Goal: Task Accomplishment & Management: Manage account settings

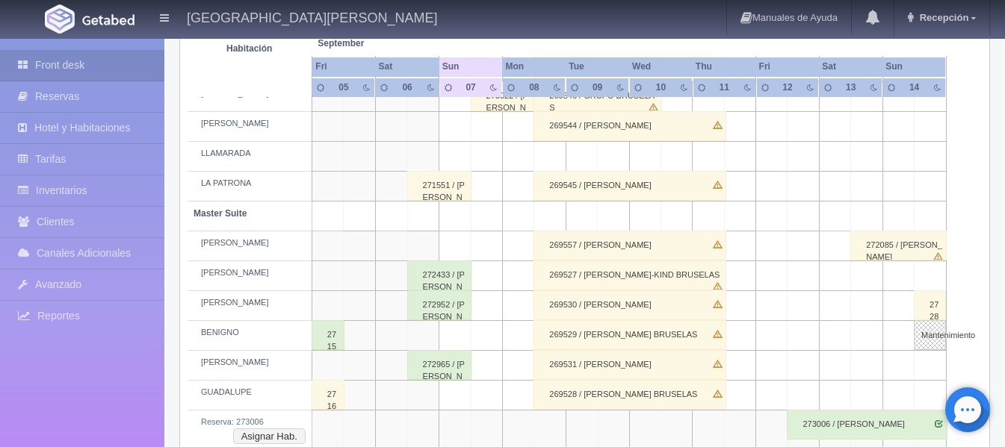
scroll to position [523, 0]
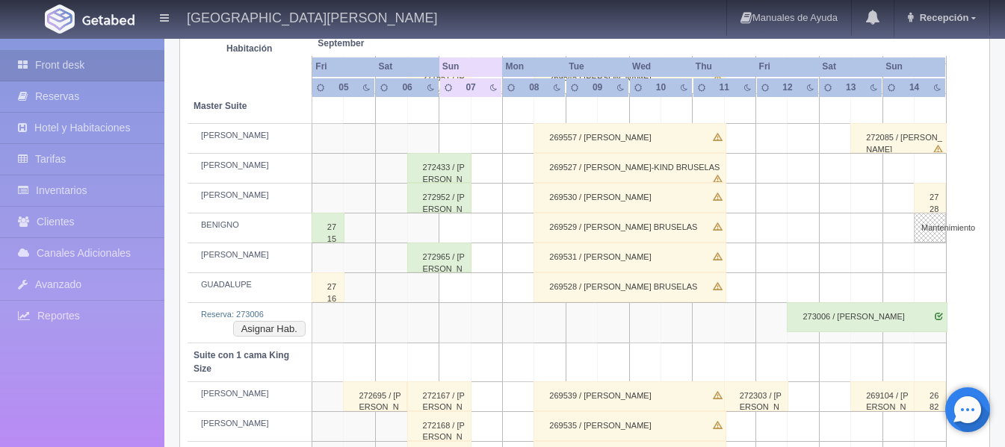
click at [457, 175] on div "272433 / Gabriel Perez Corral" at bounding box center [439, 168] width 64 height 30
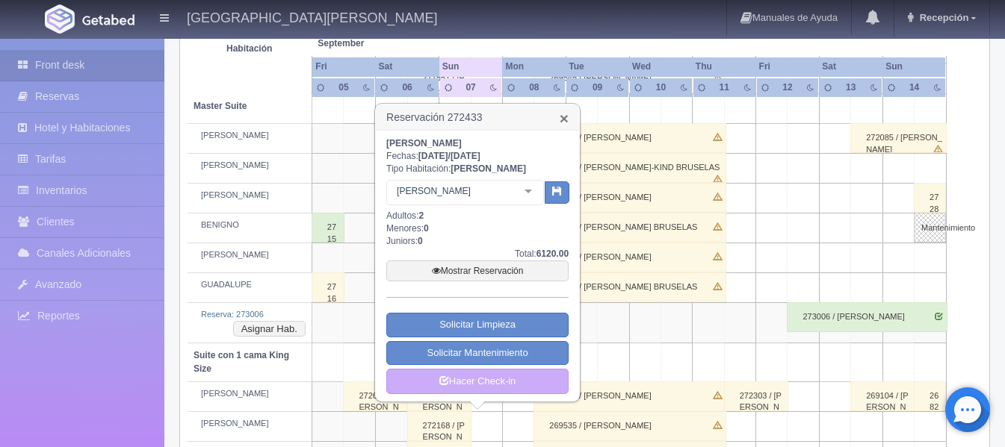
click at [564, 116] on link "×" at bounding box center [564, 119] width 9 height 16
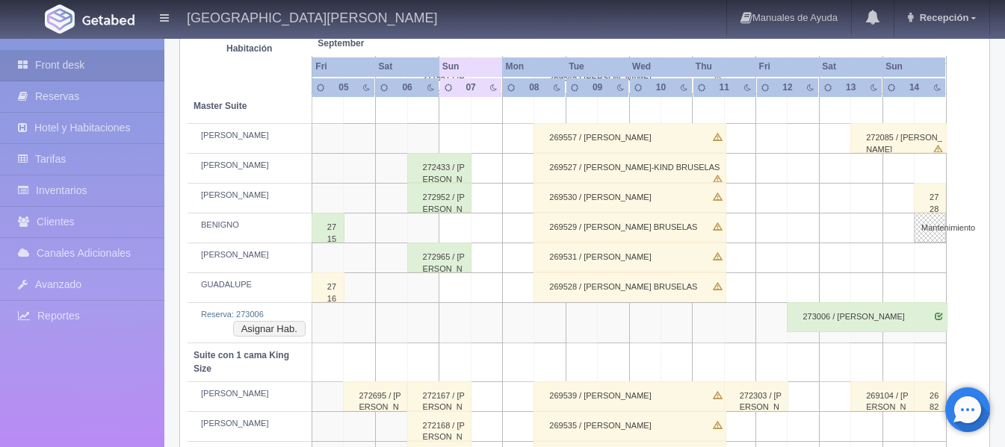
click at [447, 158] on div "272433 / [PERSON_NAME]" at bounding box center [439, 168] width 64 height 30
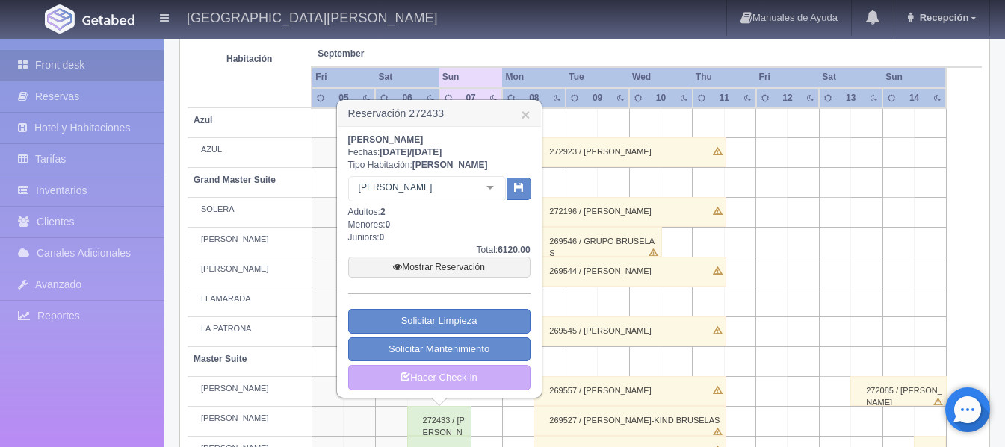
scroll to position [149, 0]
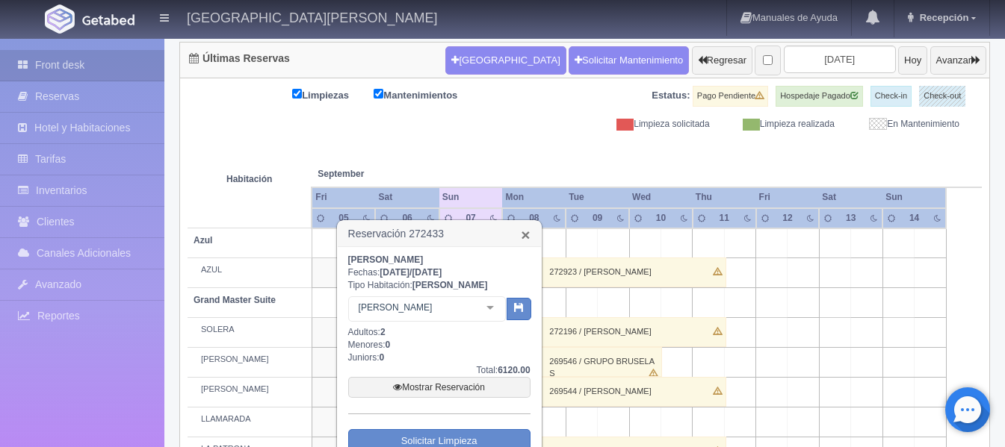
click at [522, 232] on link "×" at bounding box center [525, 235] width 9 height 16
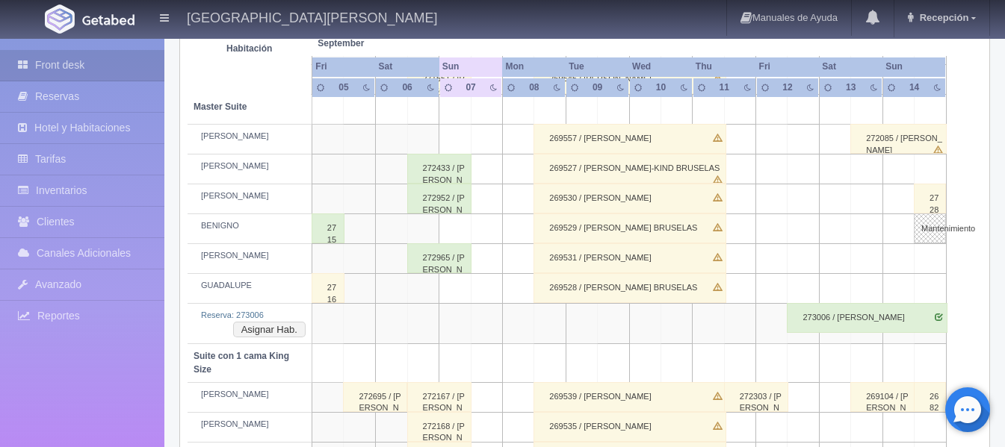
scroll to position [523, 0]
click at [447, 173] on div "272433 / [PERSON_NAME]" at bounding box center [439, 168] width 64 height 30
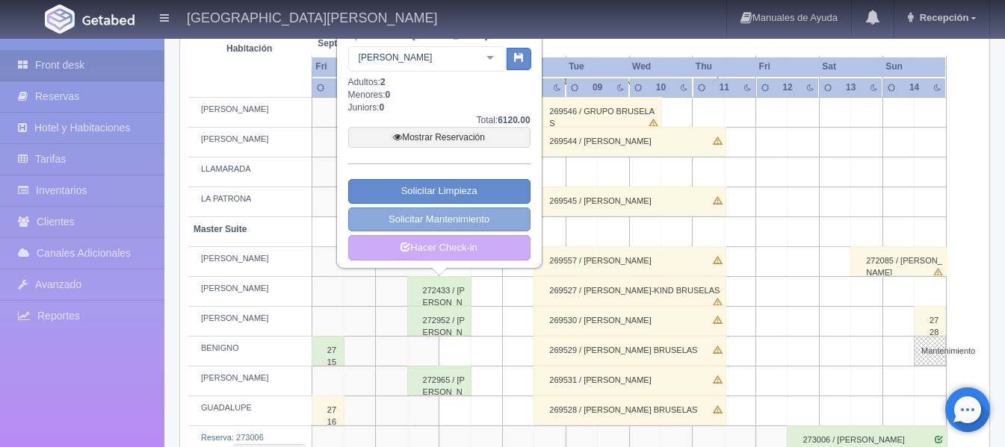
scroll to position [374, 0]
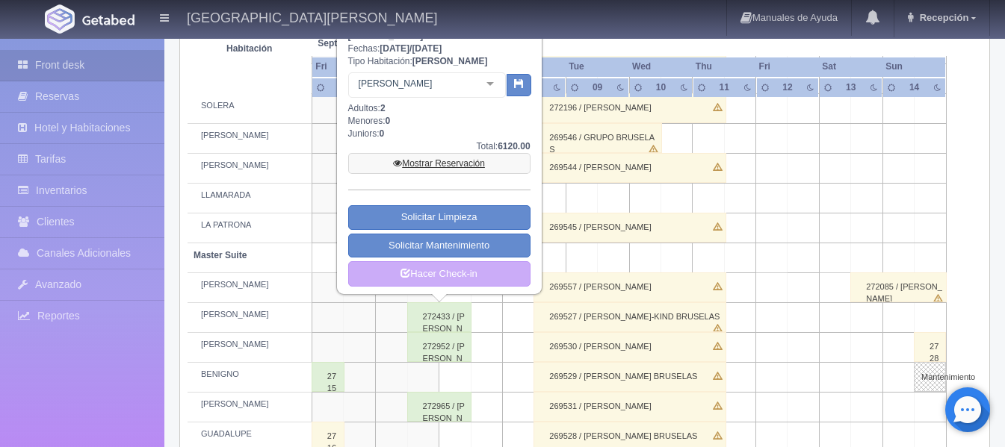
click at [481, 170] on link "Mostrar Reservación" at bounding box center [439, 163] width 182 height 21
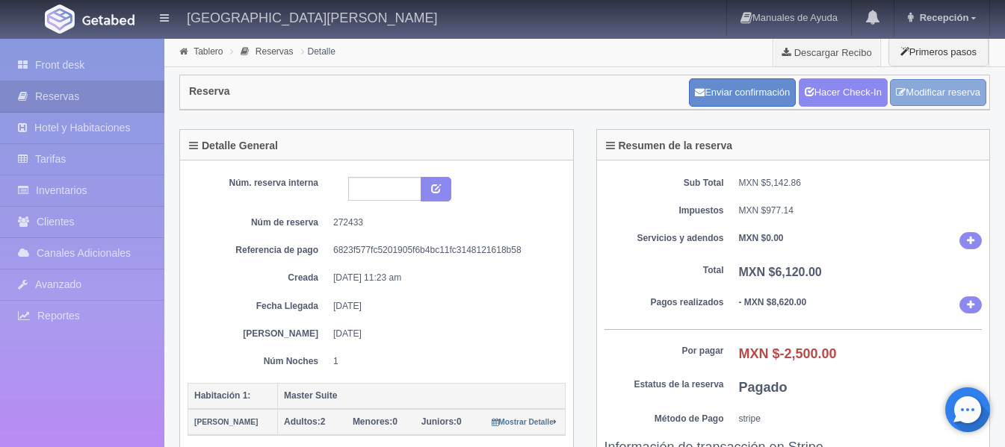
click at [947, 93] on link "Modificar reserva" at bounding box center [938, 93] width 96 height 28
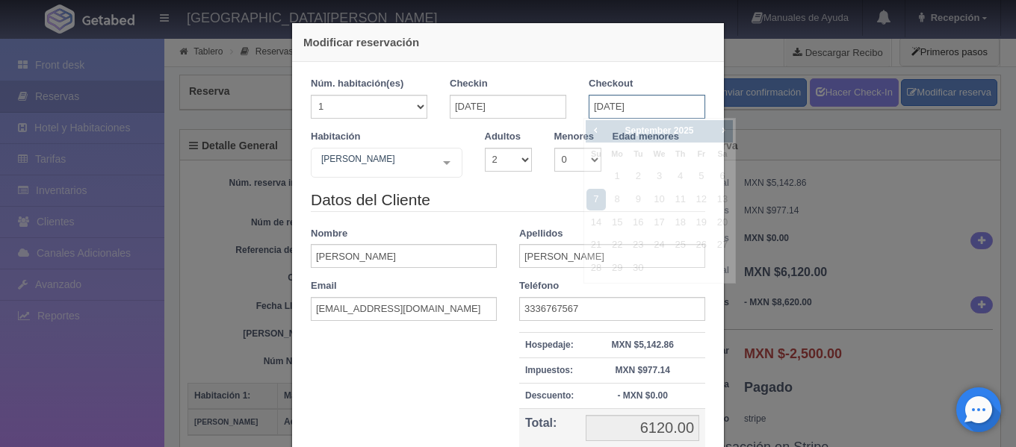
click at [598, 105] on input "[DATE]" at bounding box center [647, 107] width 117 height 24
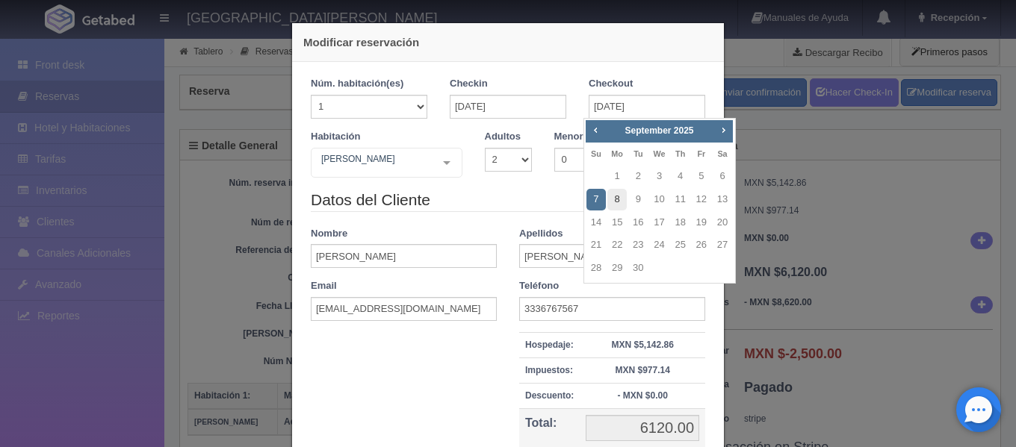
click at [622, 193] on link "8" at bounding box center [616, 200] width 19 height 22
type input "[DATE]"
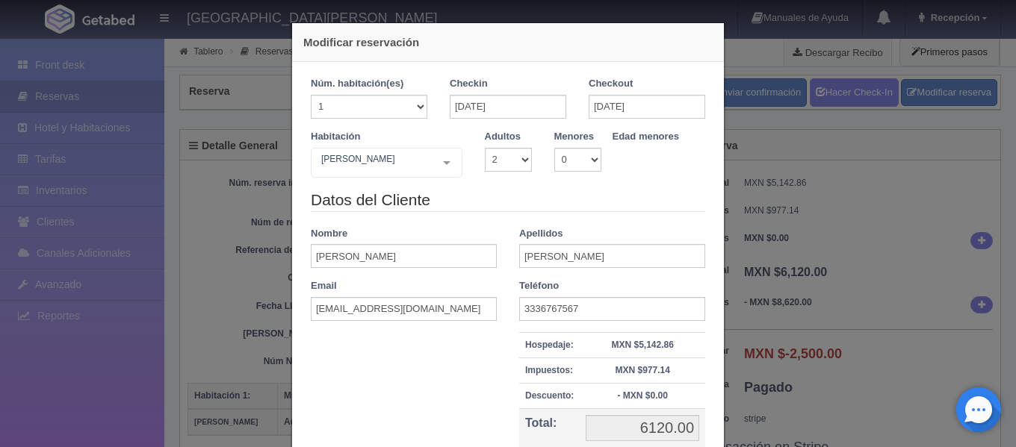
checkbox input "false"
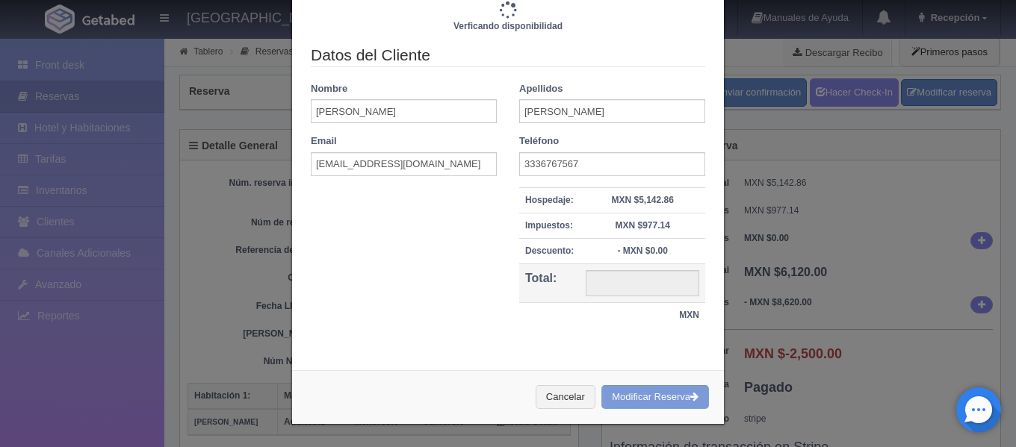
type input "10820.00"
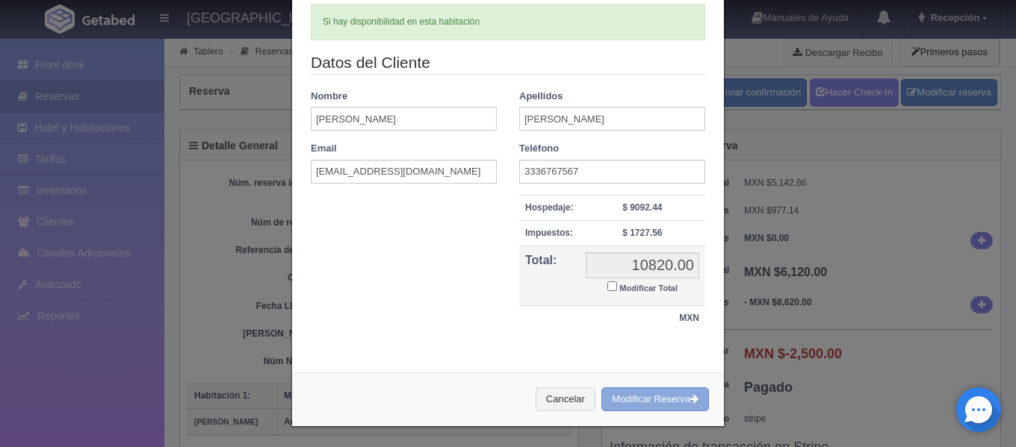
scroll to position [188, 0]
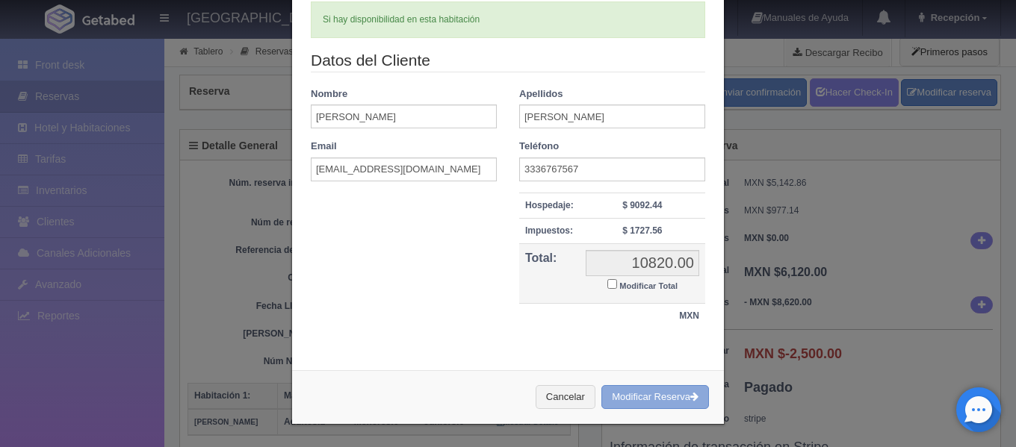
click at [643, 394] on button "Modificar Reserva" at bounding box center [655, 397] width 108 height 25
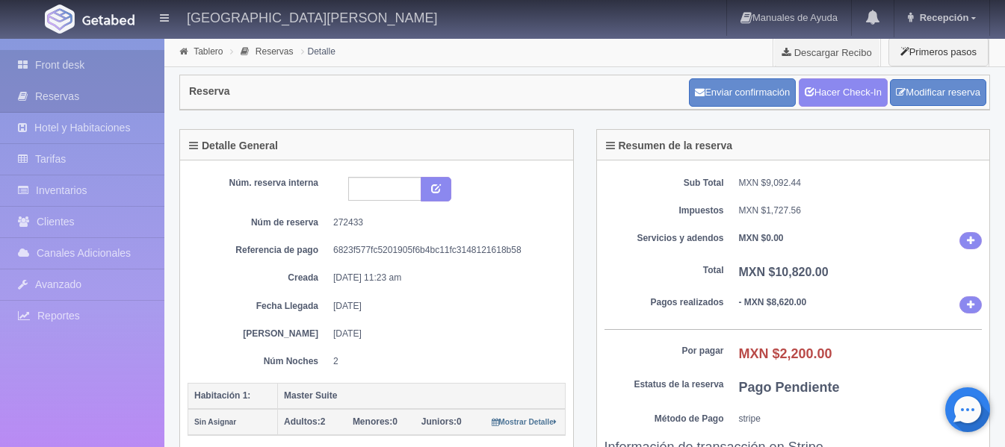
click at [88, 65] on link "Front desk" at bounding box center [82, 65] width 164 height 31
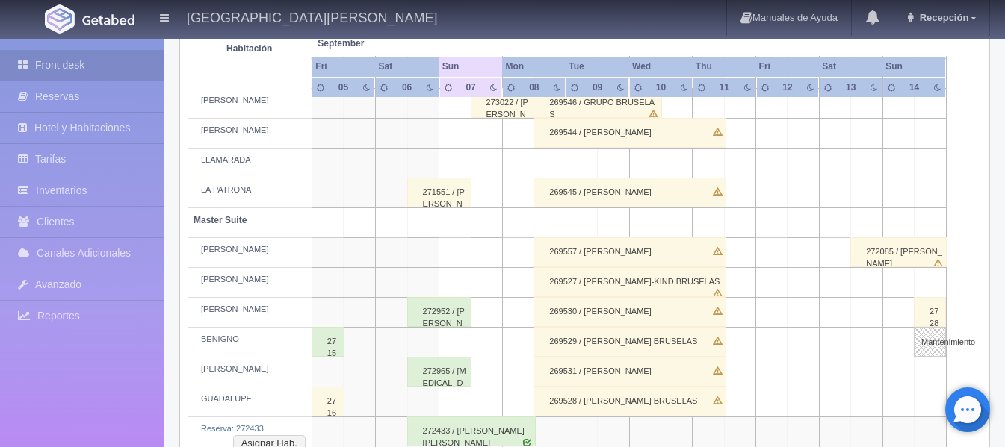
scroll to position [523, 0]
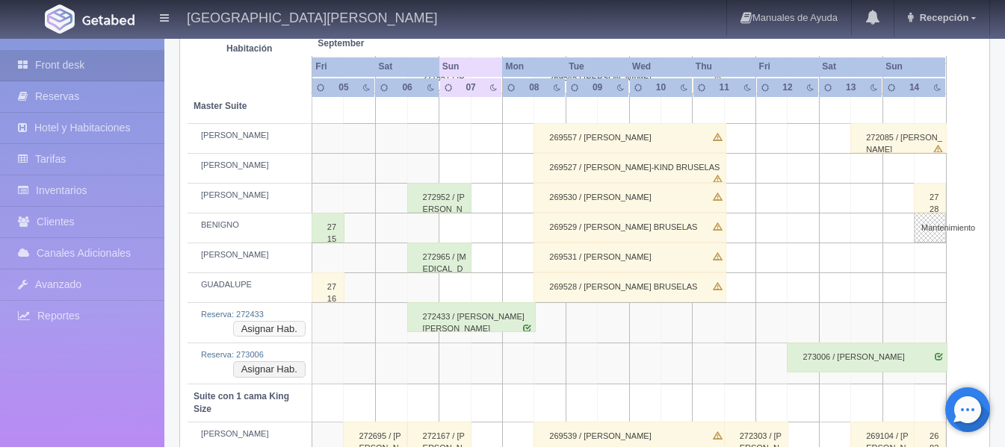
click at [281, 327] on button "Asignar Hab." at bounding box center [269, 329] width 72 height 16
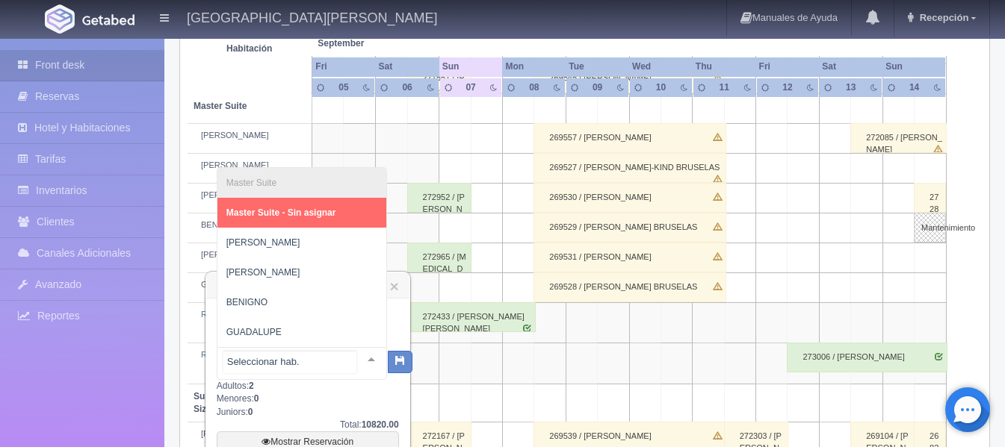
click at [354, 355] on div "Master Suite Master Suite - Sin asignar LAURA PABLO BENIGNO GUADALUPE No elemen…" at bounding box center [302, 363] width 170 height 33
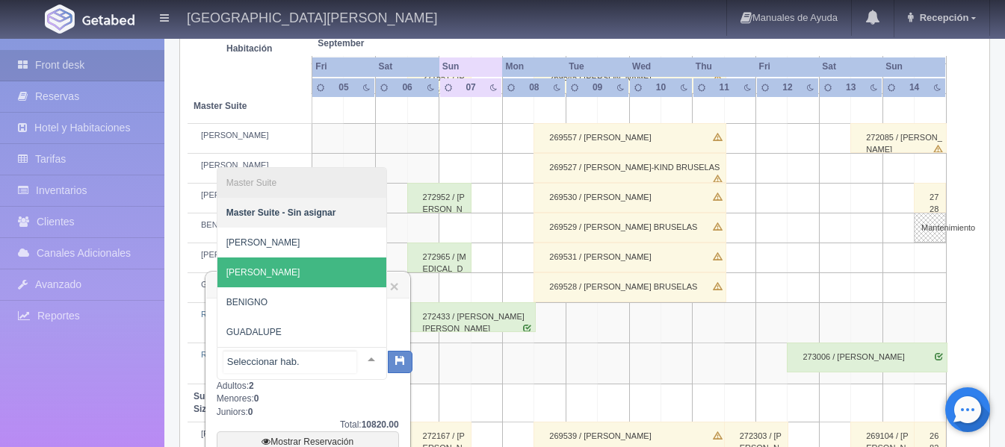
click at [341, 284] on span "[PERSON_NAME]" at bounding box center [301, 273] width 169 height 30
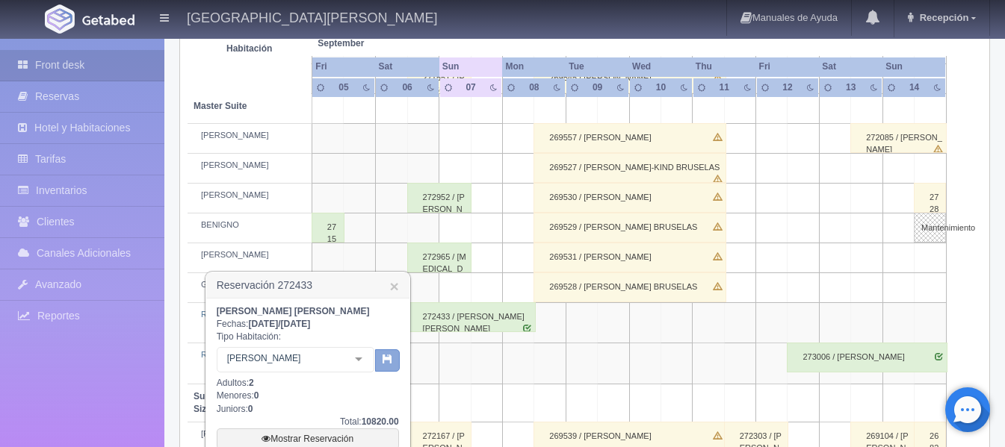
click at [388, 368] on button "button" at bounding box center [387, 361] width 25 height 22
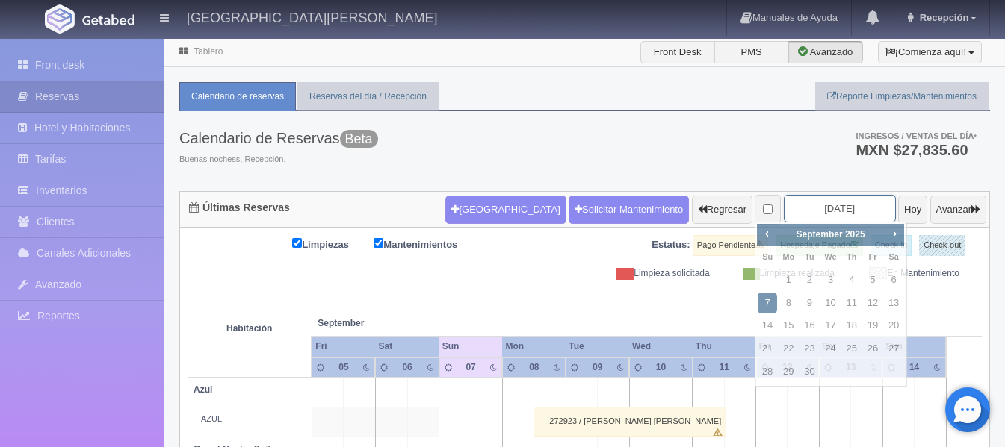
click at [826, 204] on input "[DATE]" at bounding box center [840, 209] width 112 height 28
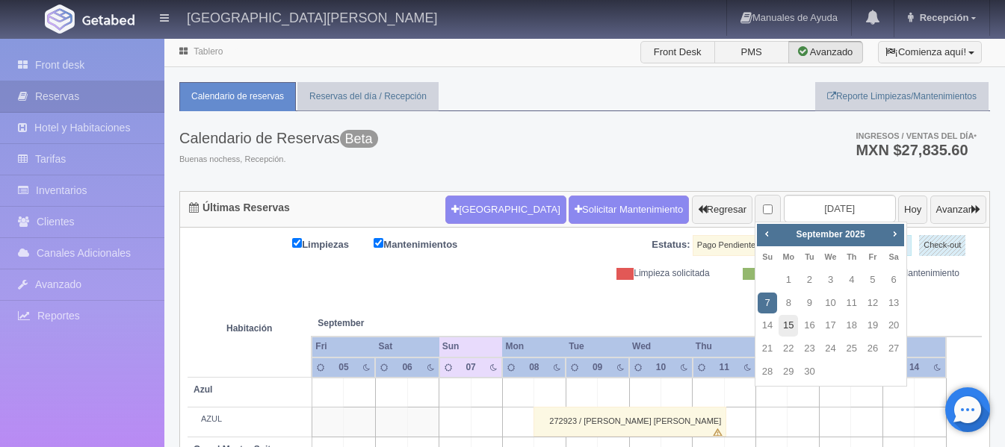
click at [791, 332] on link "15" at bounding box center [787, 326] width 19 height 22
type input "[DATE]"
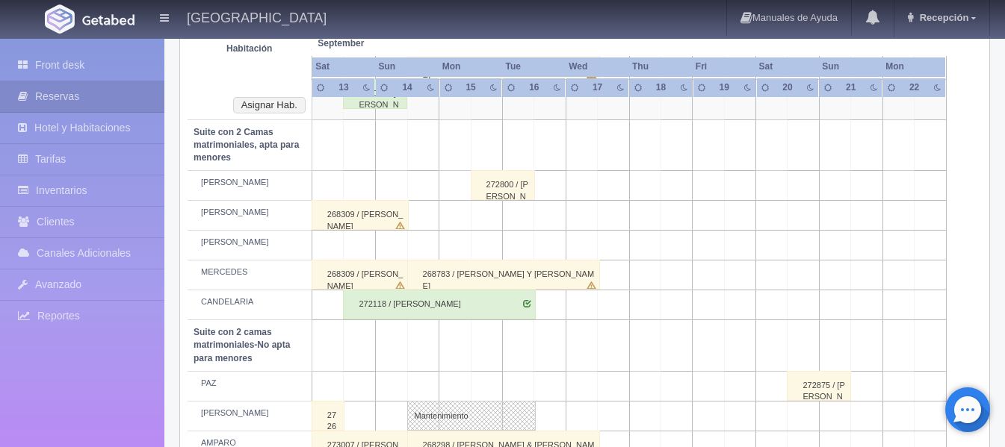
scroll to position [1121, 0]
